Goal: Information Seeking & Learning: Learn about a topic

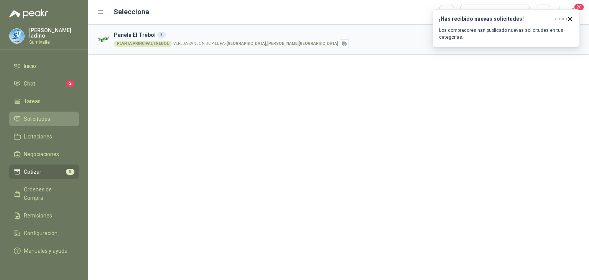
click at [43, 118] on span "Solicitudes" at bounding box center [37, 119] width 26 height 8
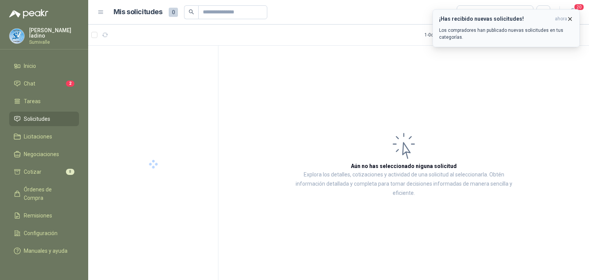
click at [571, 18] on icon "button" at bounding box center [570, 18] width 3 height 3
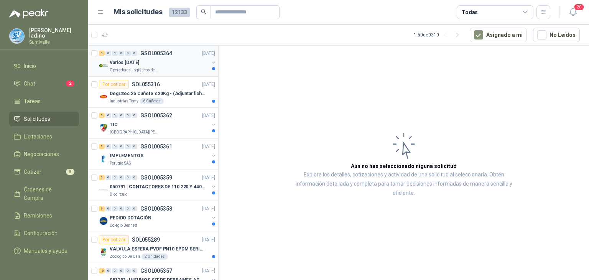
click at [164, 64] on div "Varios [DATE]" at bounding box center [159, 62] width 99 height 9
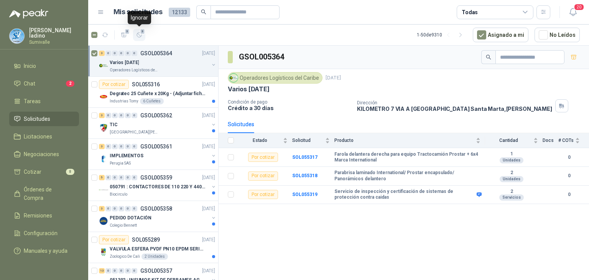
click at [138, 33] on icon "button" at bounding box center [139, 35] width 5 height 5
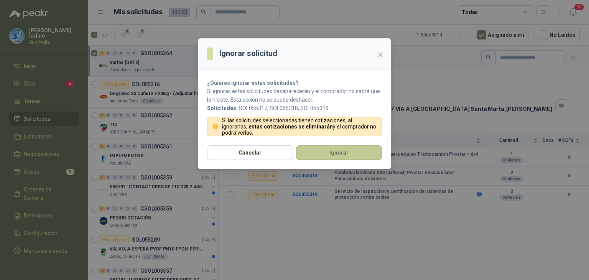
click at [316, 151] on button "Ignorar" at bounding box center [339, 152] width 86 height 15
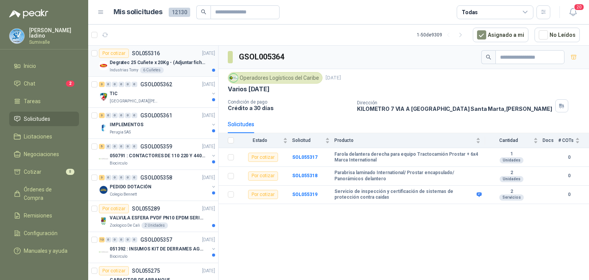
click at [187, 67] on div "Industrias Tomy 6 Cuñetes" at bounding box center [162, 70] width 105 height 6
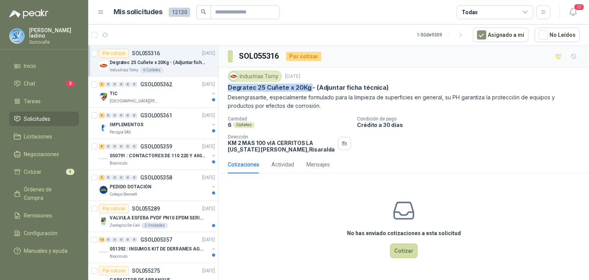
drag, startPoint x: 227, startPoint y: 86, endPoint x: 309, endPoint y: 90, distance: 81.4
click at [309, 90] on p "Degratec 25 Cuñete x 20Kg - (Adjuntar ficha técnica)" at bounding box center [308, 88] width 161 height 8
click at [167, 98] on div "[GEOGRAPHIC_DATA][PERSON_NAME]" at bounding box center [159, 101] width 99 height 6
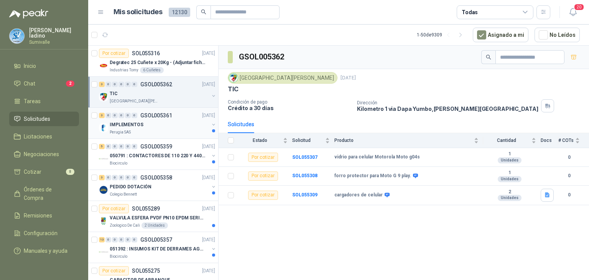
click at [150, 125] on div "IMPLEMENTOS" at bounding box center [159, 124] width 99 height 9
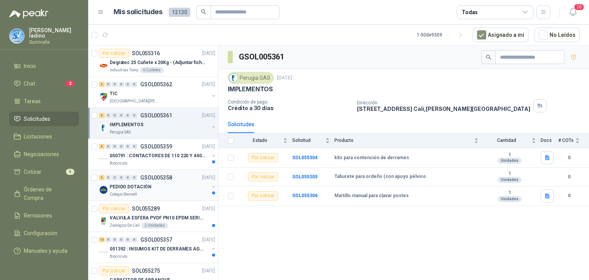
scroll to position [38, 0]
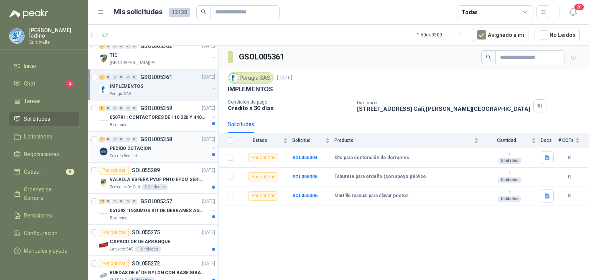
click at [153, 147] on div "PEDIDO DOTACIÓN" at bounding box center [159, 148] width 99 height 9
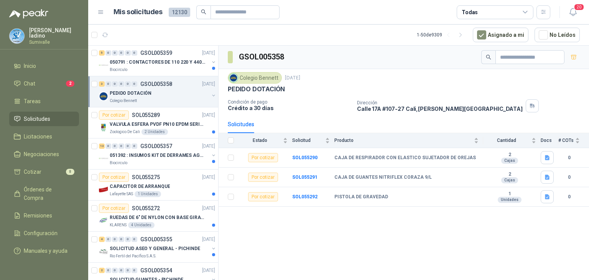
scroll to position [115, 0]
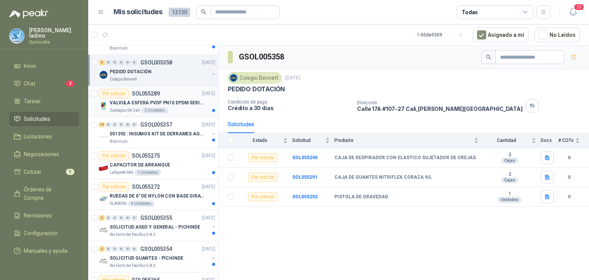
click at [168, 102] on p "VALVULA ESFERA PVDF PN10 EPDM SERIE EX D 25MM CEPEX64926TREME" at bounding box center [157, 102] width 95 height 7
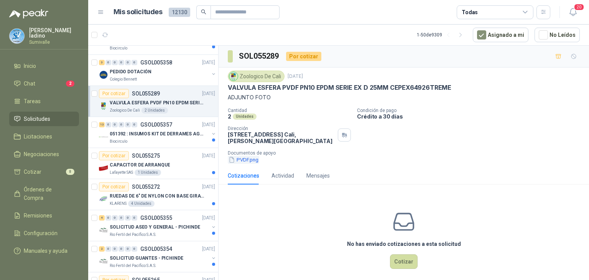
click at [237, 160] on button "PVDF.png" at bounding box center [243, 160] width 31 height 8
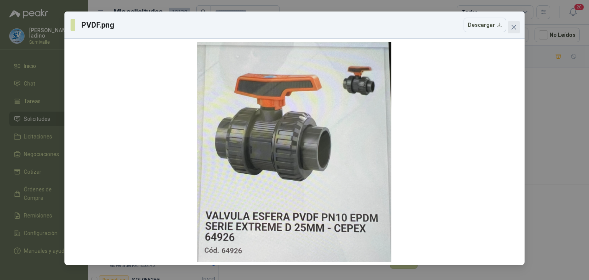
click at [517, 25] on span "Close" at bounding box center [514, 27] width 12 height 6
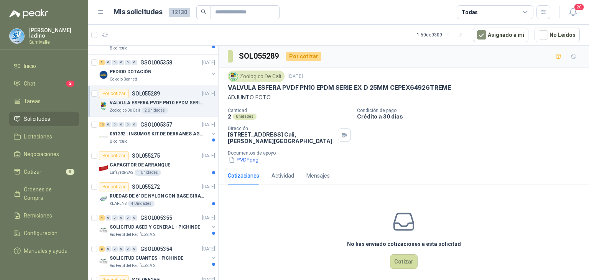
click at [245, 160] on button "PVDF.png" at bounding box center [243, 160] width 31 height 8
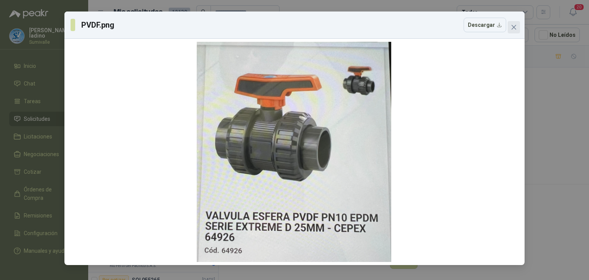
click at [515, 26] on icon "close" at bounding box center [514, 27] width 6 height 6
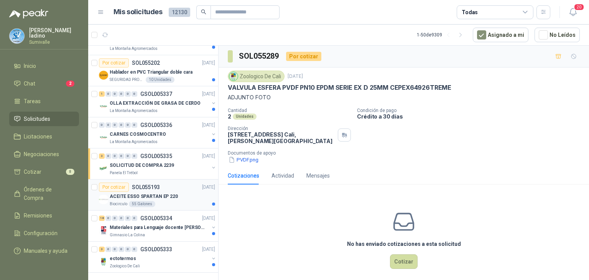
scroll to position [1329, 0]
click at [139, 153] on div "3 0 0 0 0 0 GSOL005335 [DATE]" at bounding box center [158, 155] width 118 height 9
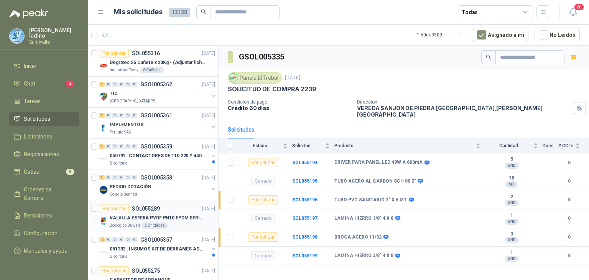
click at [169, 217] on p "VALVULA ESFERA PVDF PN10 EPDM SERIE EX D 25MM CEPEX64926TREME" at bounding box center [157, 217] width 95 height 7
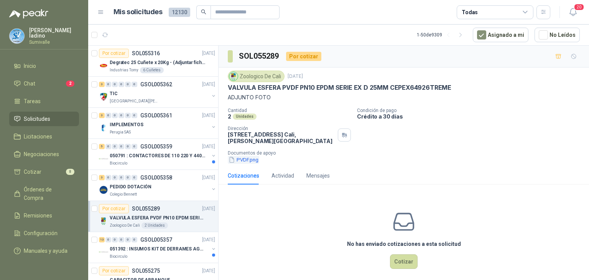
click at [253, 160] on button "PVDF.png" at bounding box center [243, 160] width 31 height 8
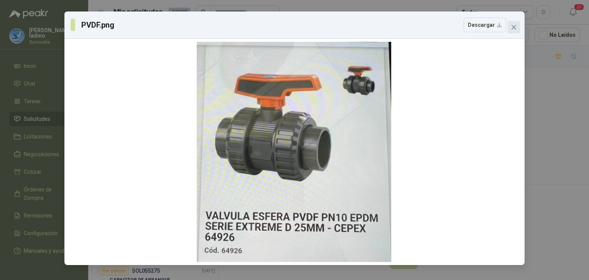
click at [516, 25] on icon "close" at bounding box center [514, 27] width 6 height 6
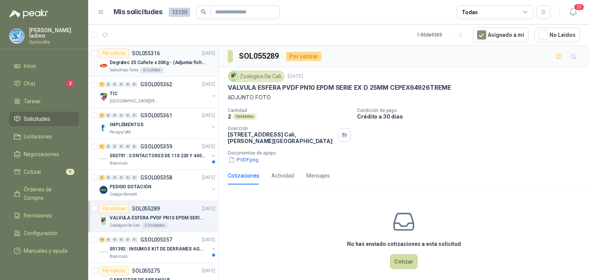
click at [155, 63] on p "Degratec 25 Cuñete x 20Kg - (Adjuntar ficha técnica)" at bounding box center [157, 62] width 95 height 7
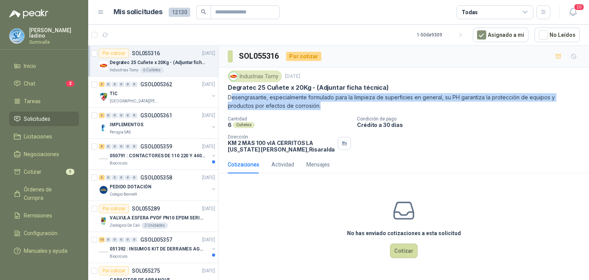
drag, startPoint x: 230, startPoint y: 97, endPoint x: 305, endPoint y: 109, distance: 76.5
click at [305, 109] on p "Desengrasante, especialmente formulado para la limpieza de superficies en gener…" at bounding box center [404, 101] width 352 height 17
drag, startPoint x: 227, startPoint y: 97, endPoint x: 296, endPoint y: 107, distance: 69.7
click at [296, 107] on div "Industrias Tomy [DATE] Degratec 25 Cuñete x 20Kg - (Adjuntar ficha técnica) Des…" at bounding box center [404, 111] width 370 height 88
copy p "Desengrasante, especialmente formulado para la limpieza de superficies en gener…"
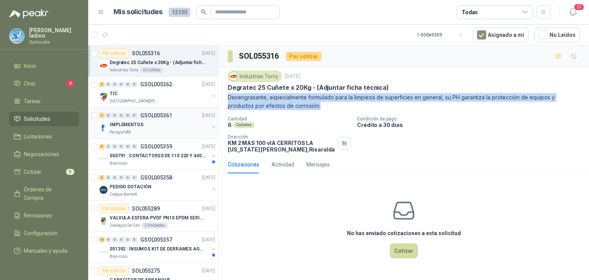
click at [158, 122] on div "IMPLEMENTOS" at bounding box center [159, 124] width 99 height 9
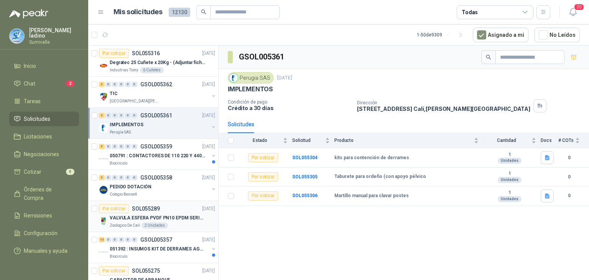
click at [172, 222] on div "Zoologico De Cali 2 Unidades" at bounding box center [162, 225] width 105 height 6
